Goal: Task Accomplishment & Management: Use online tool/utility

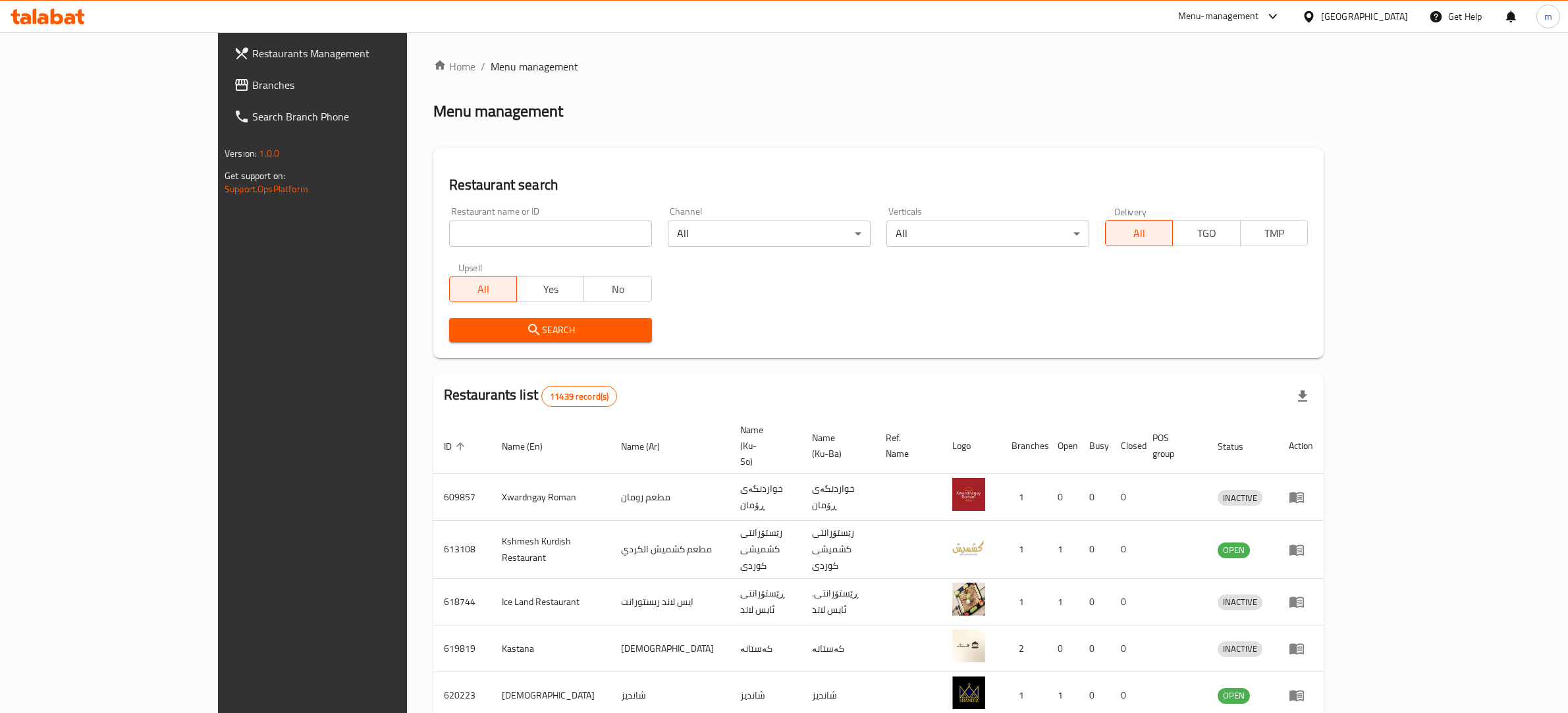
click at [252, 80] on span "Branches" at bounding box center [361, 85] width 217 height 16
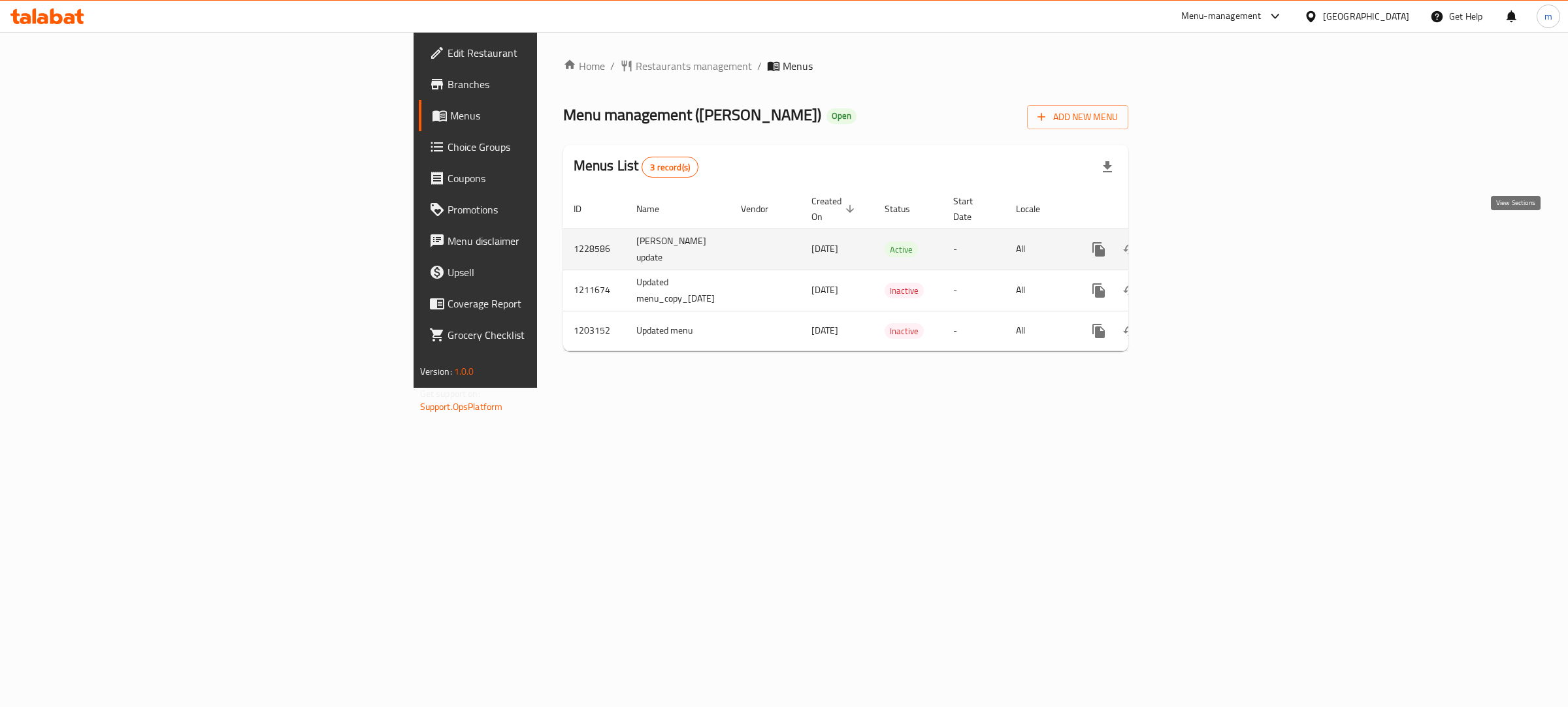
click at [1201, 242] on icon "enhanced table" at bounding box center [1193, 250] width 16 height 16
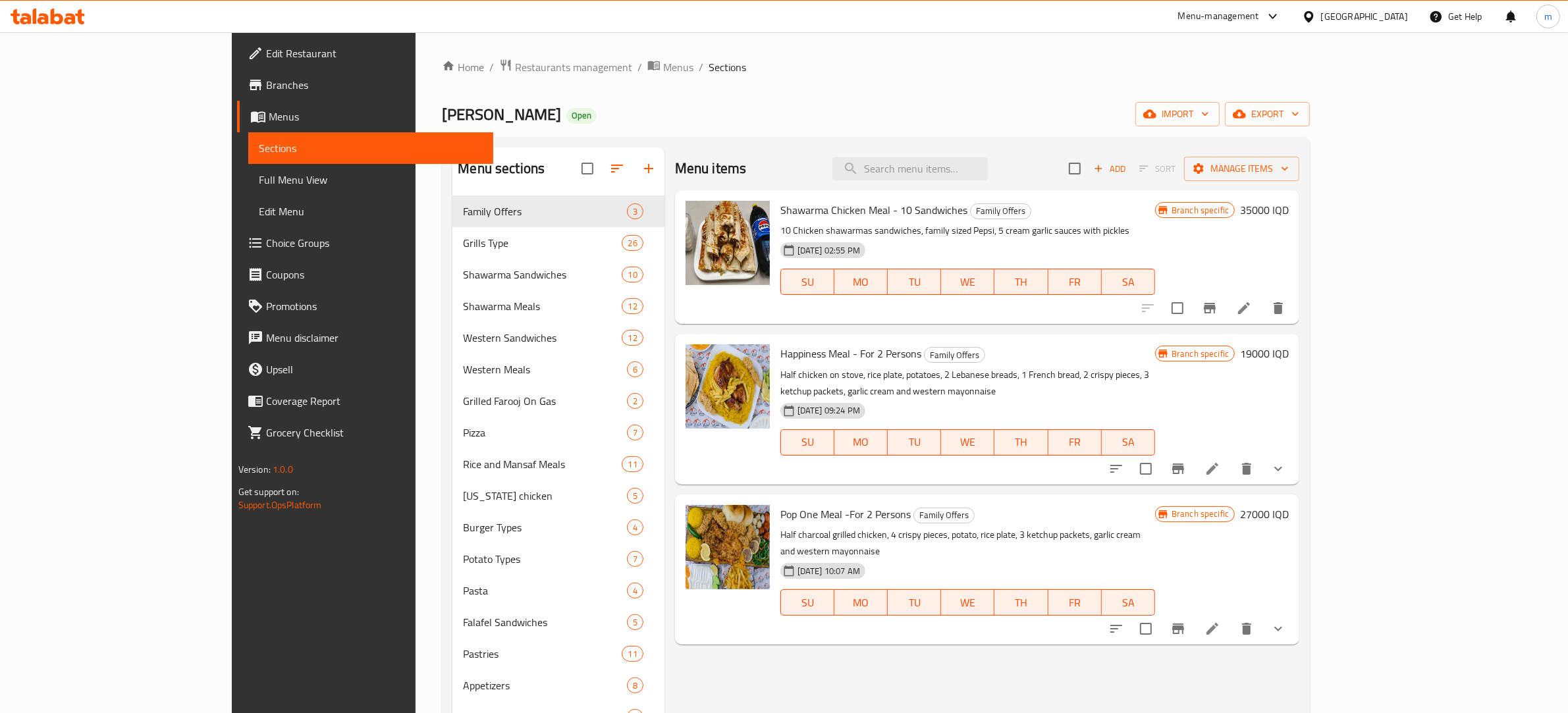
click at [259, 178] on span "Full Menu View" at bounding box center [371, 180] width 224 height 16
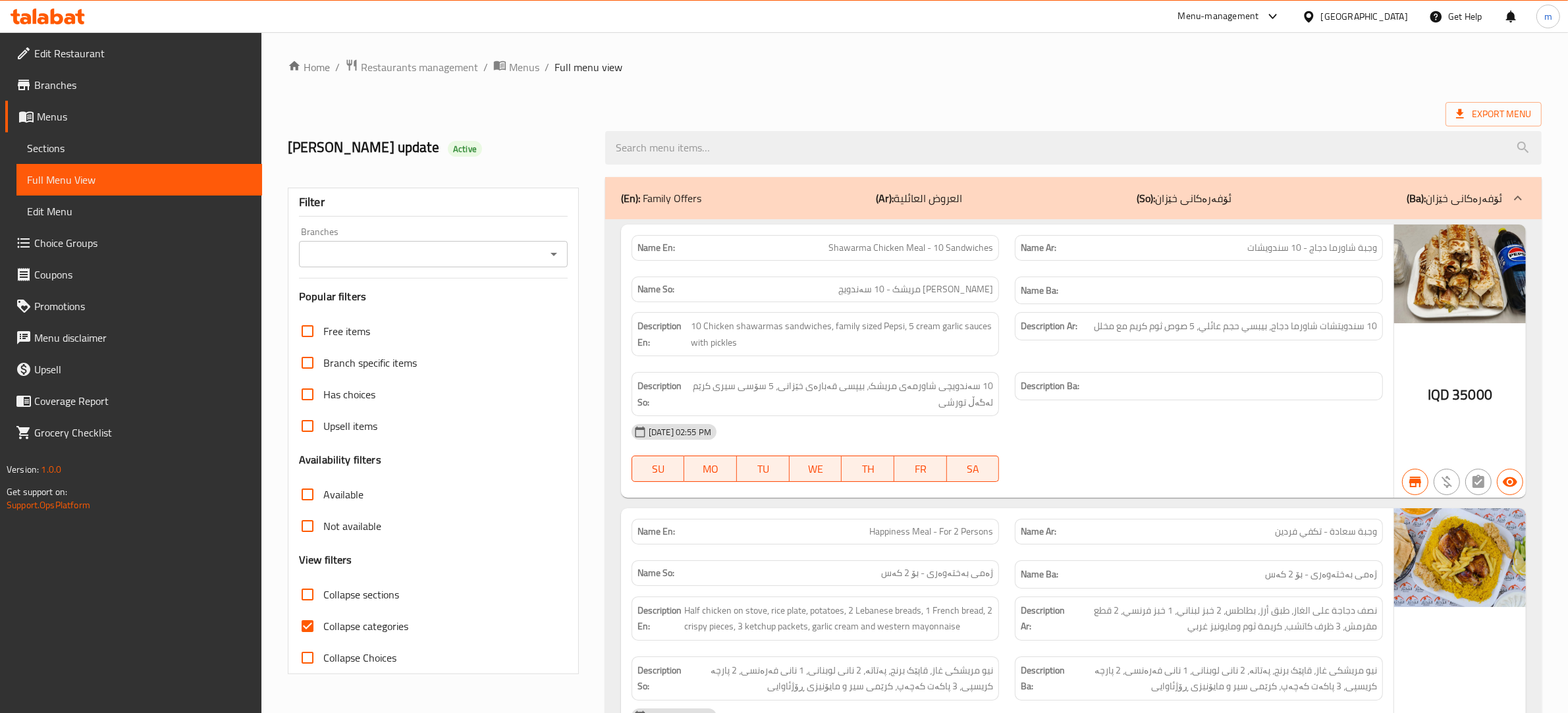
click at [553, 252] on icon "Open" at bounding box center [553, 254] width 16 height 16
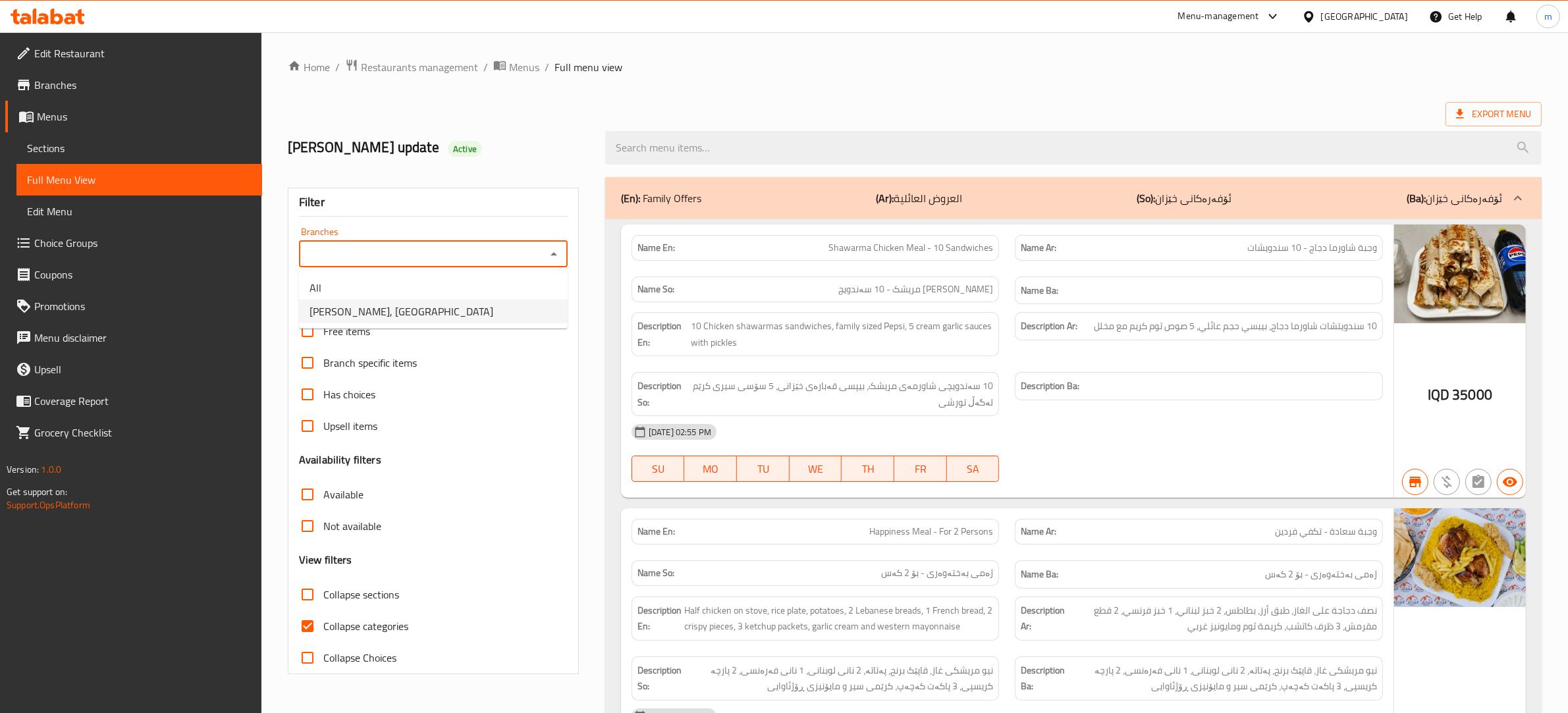
click at [419, 320] on span "[PERSON_NAME], [GEOGRAPHIC_DATA]" at bounding box center [401, 311] width 184 height 16
type input "[PERSON_NAME], [GEOGRAPHIC_DATA]"
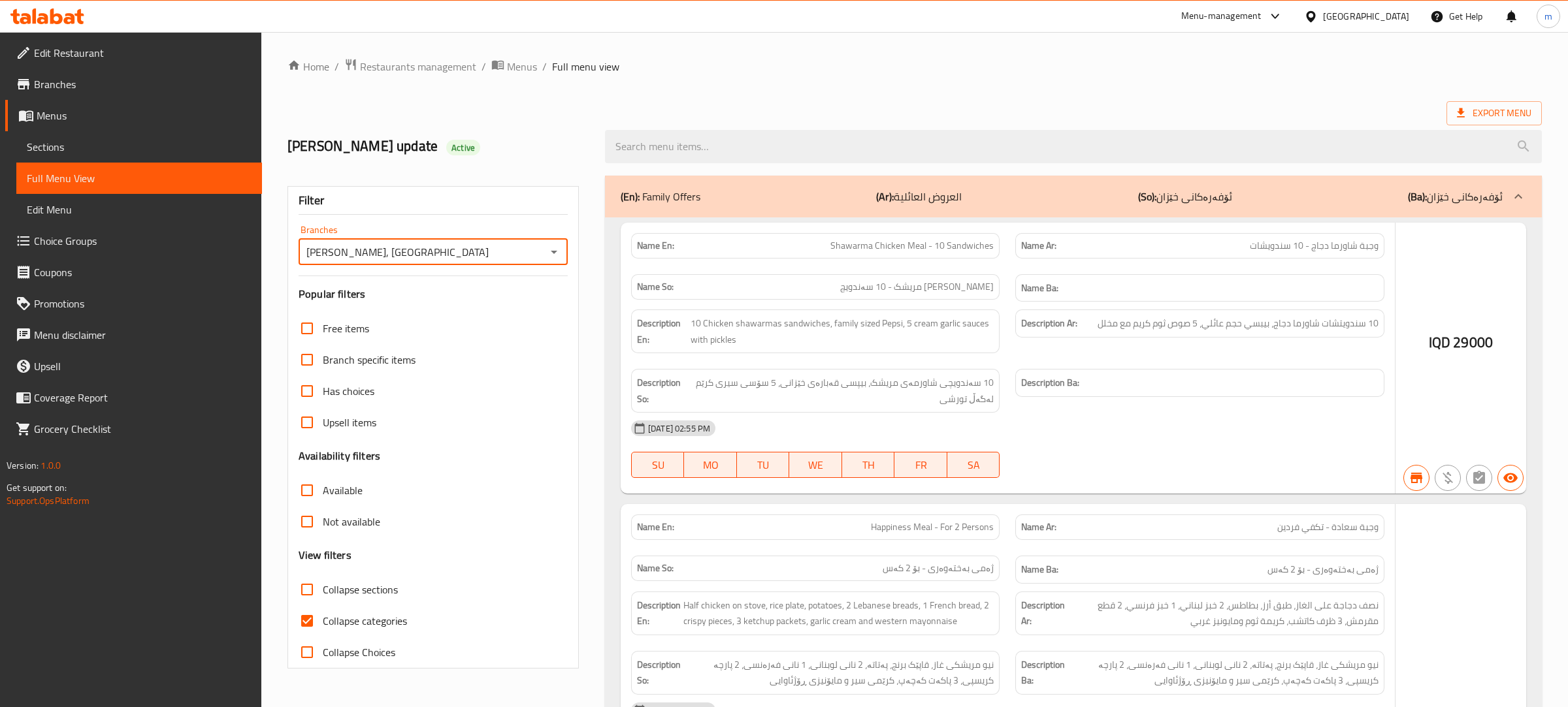
click at [306, 621] on input "Collapse categories" at bounding box center [307, 621] width 31 height 31
checkbox input "false"
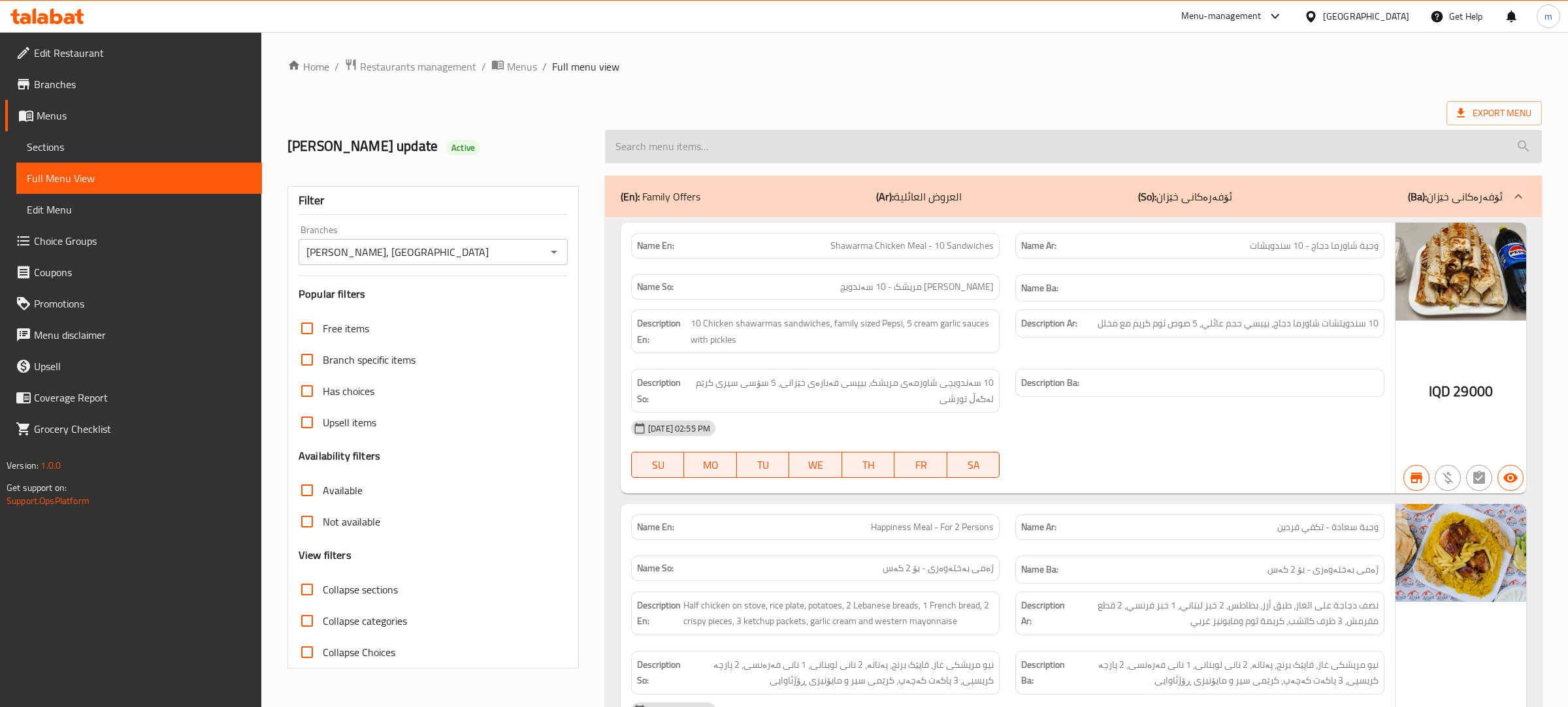
click at [755, 148] on input "search" at bounding box center [1073, 147] width 937 height 33
paste input "713675"
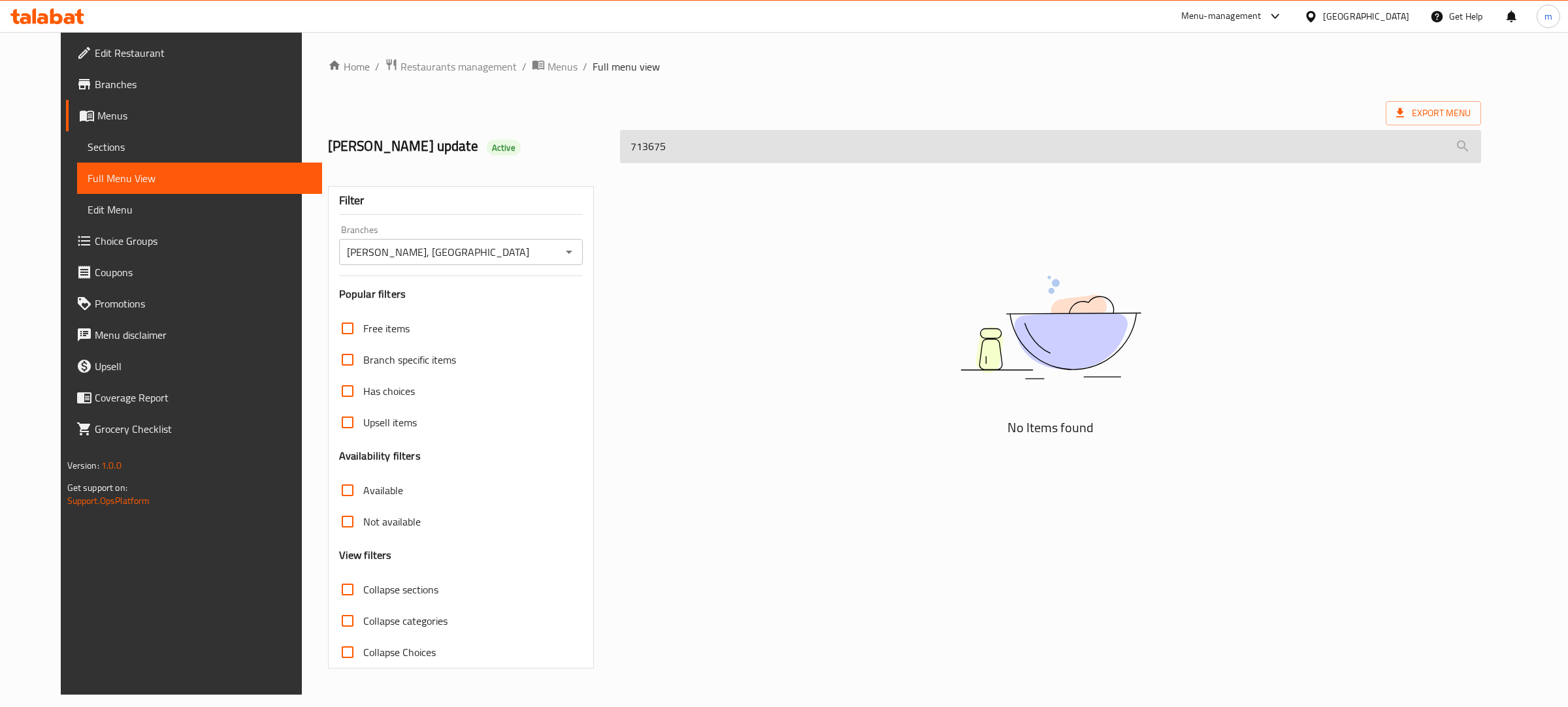
click at [748, 161] on input "713675" at bounding box center [1051, 147] width 861 height 33
paste input "Charcoal Grilled Farooj"
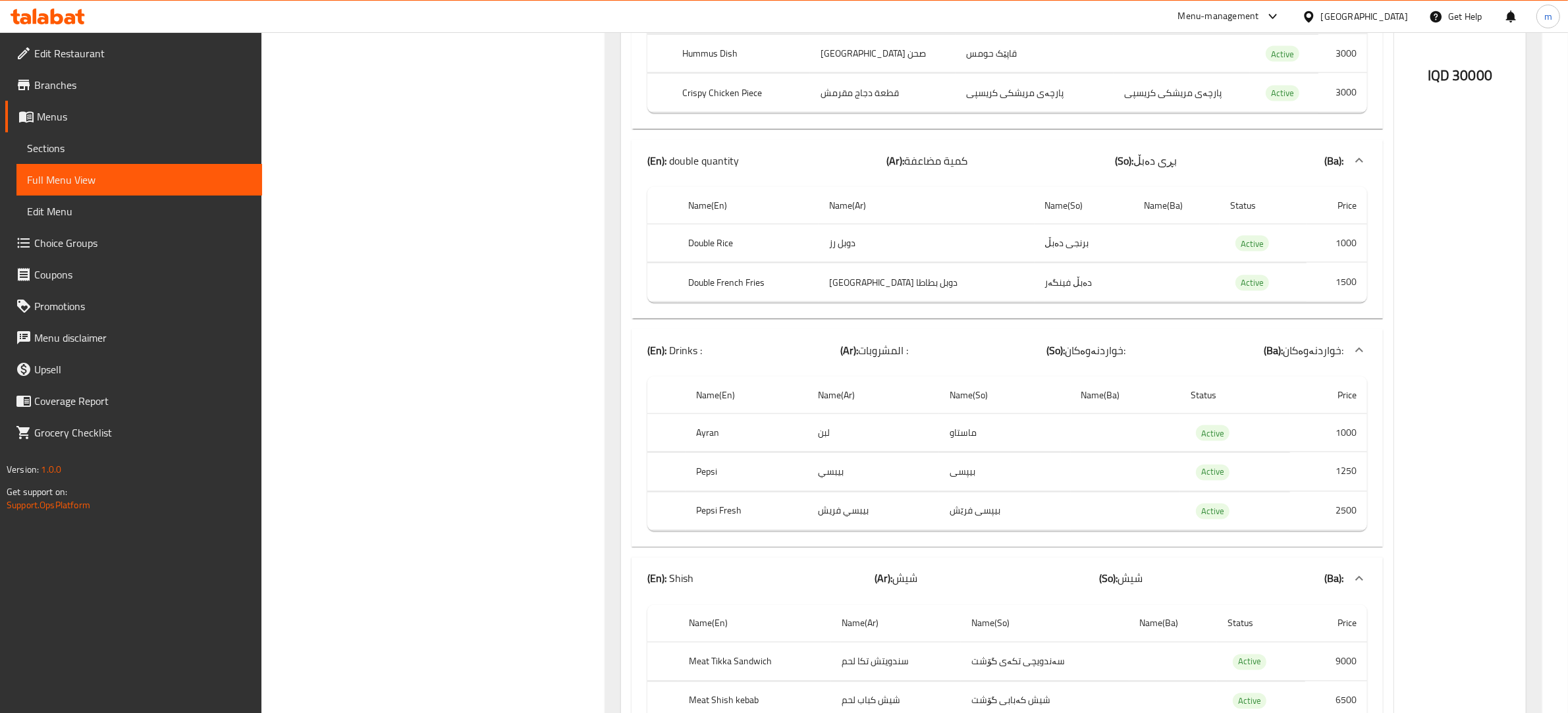
scroll to position [2781, 0]
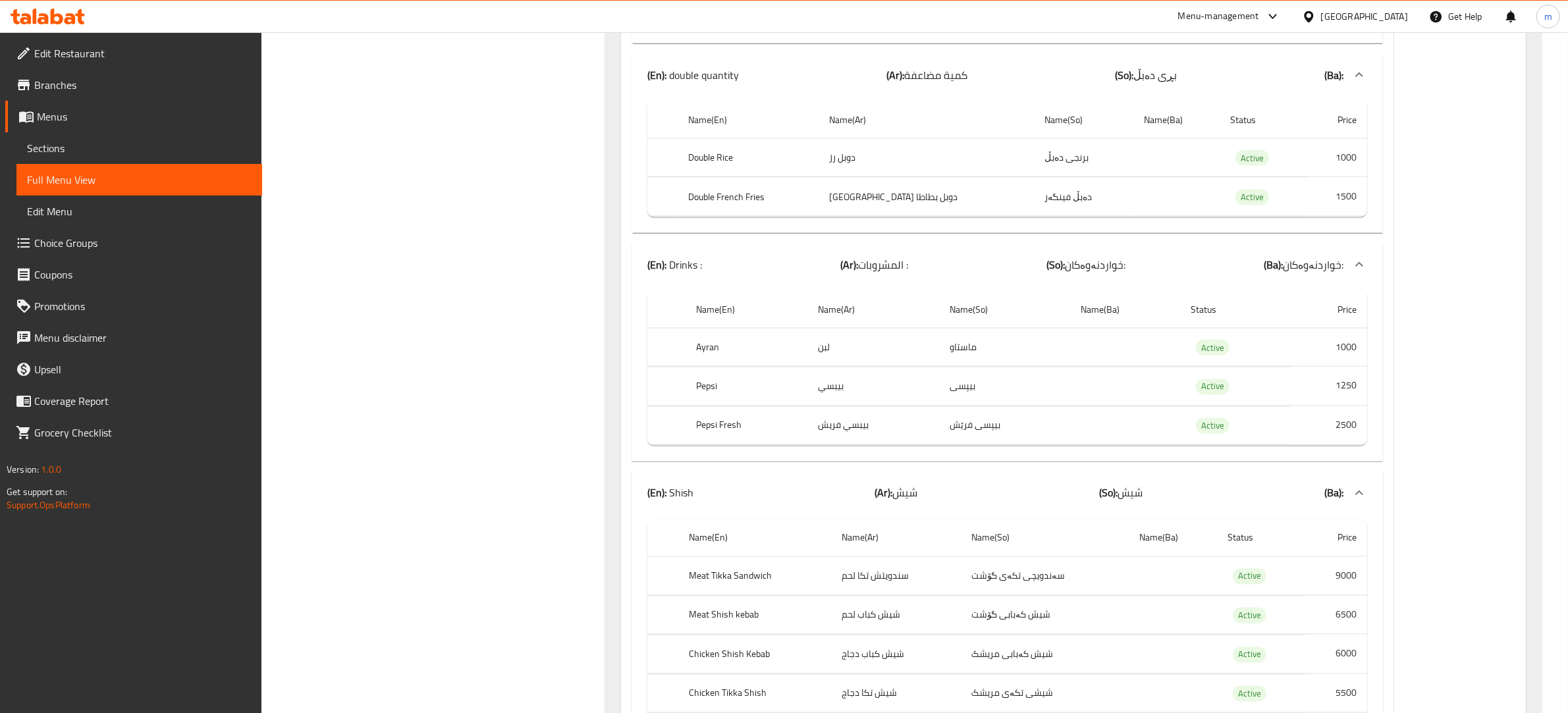
type input "Charcoal Grilled Farooj"
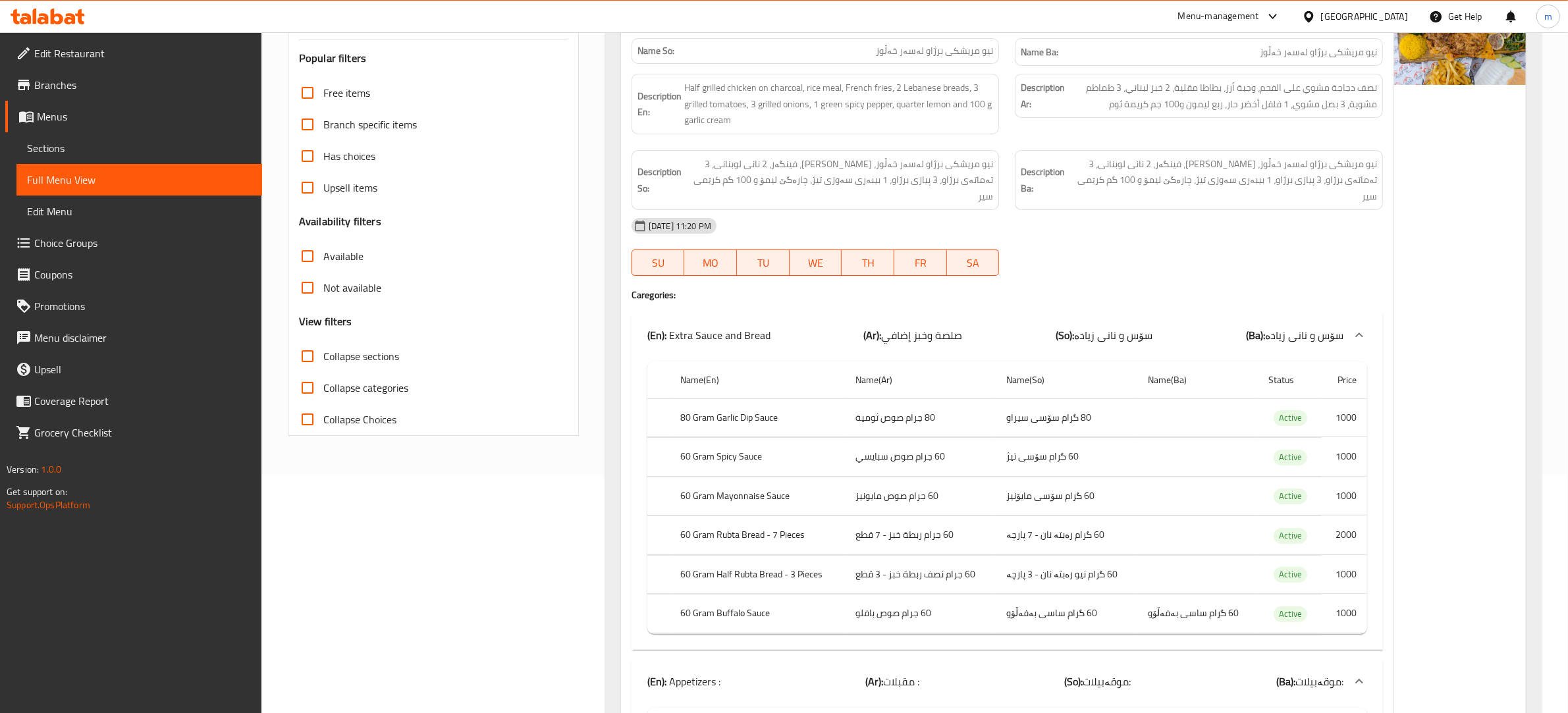
scroll to position [0, 0]
